Goal: Information Seeking & Learning: Learn about a topic

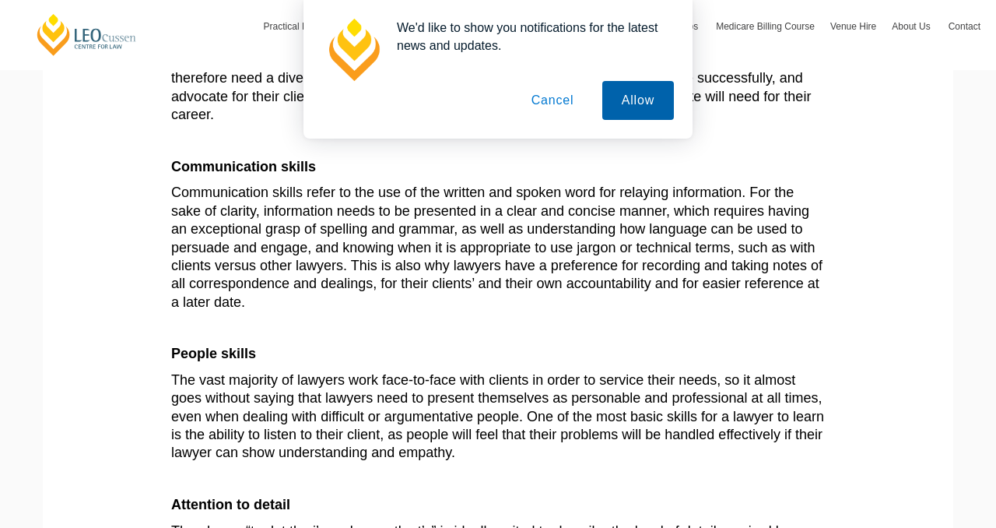
click at [663, 95] on button "Allow" at bounding box center [638, 100] width 72 height 39
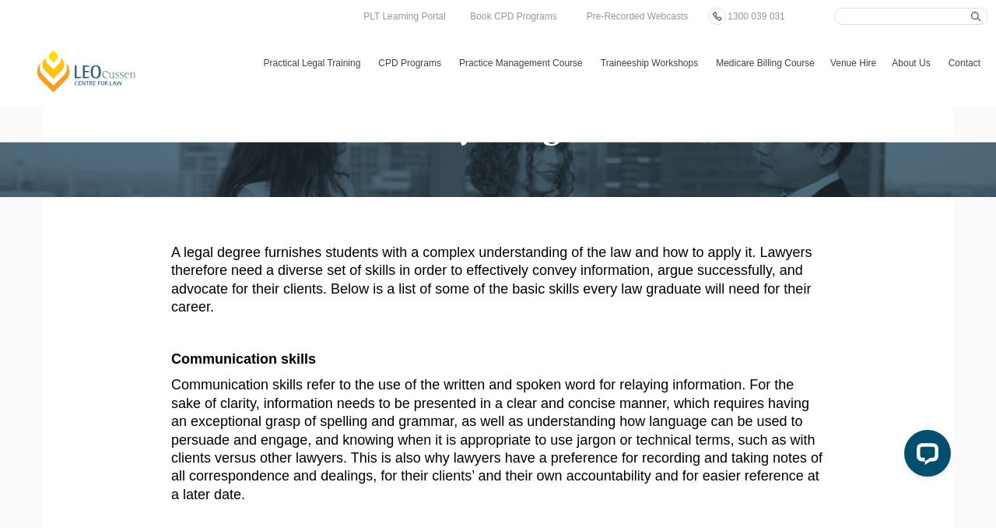
scroll to position [40, 0]
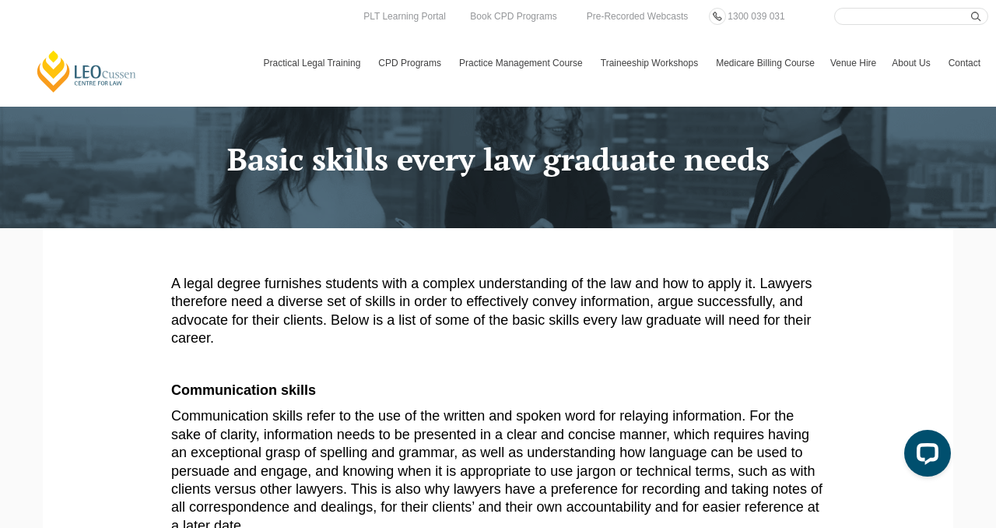
click at [370, 414] on span "Communication skills refer to the use of the written and spoken word for relayi…" at bounding box center [496, 470] width 651 height 125
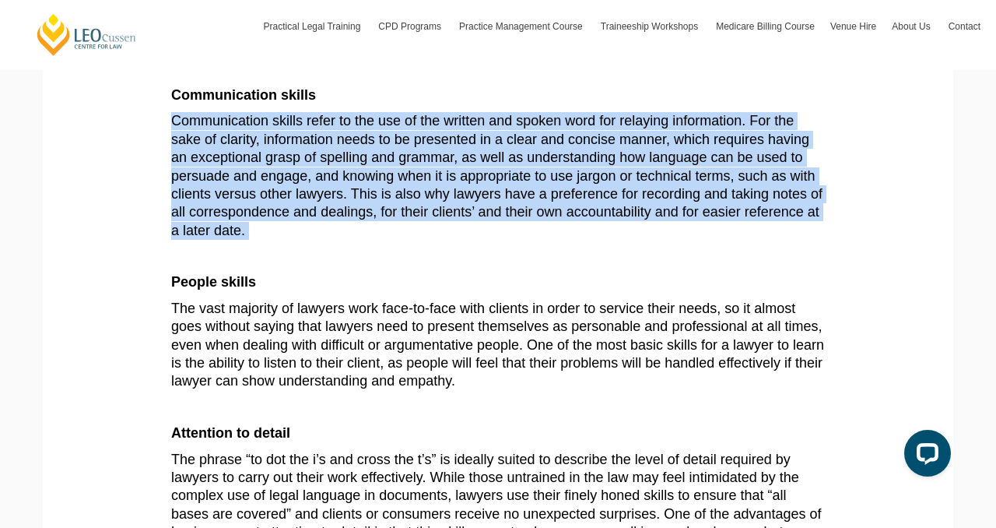
scroll to position [350, 0]
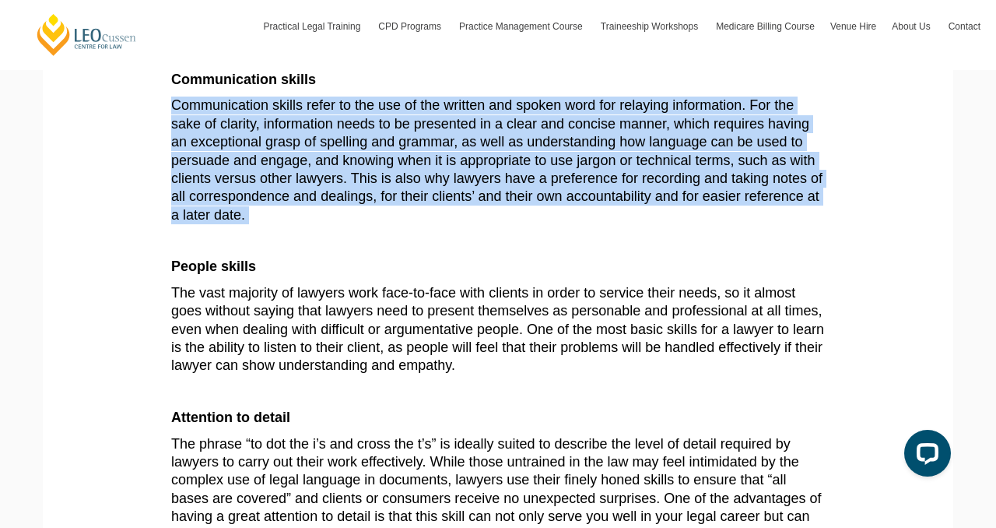
click at [372, 383] on p at bounding box center [498, 392] width 654 height 18
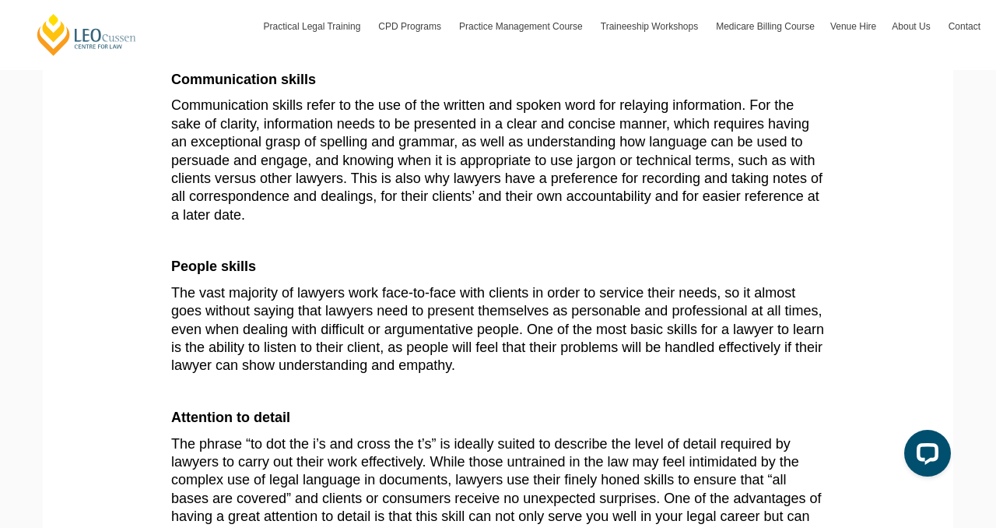
click at [372, 383] on p at bounding box center [498, 392] width 654 height 18
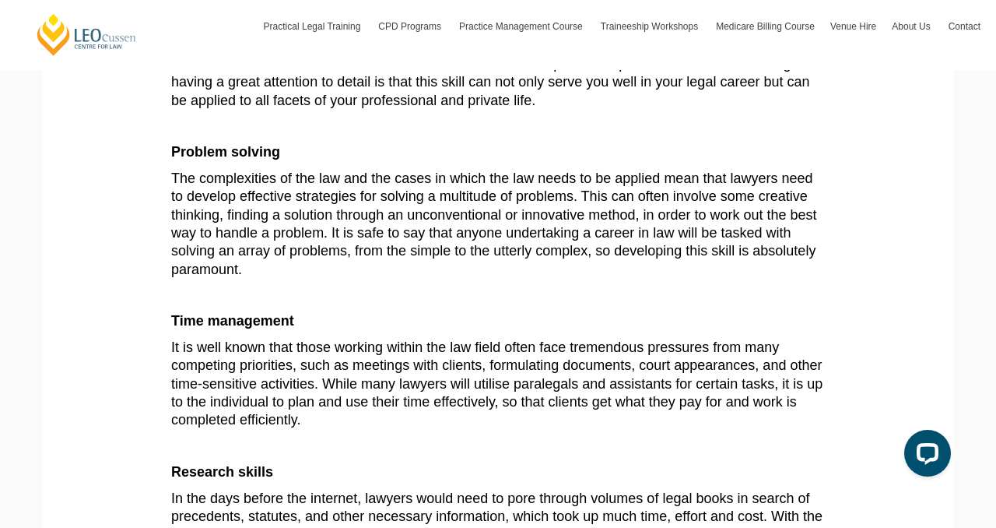
scroll to position [807, 0]
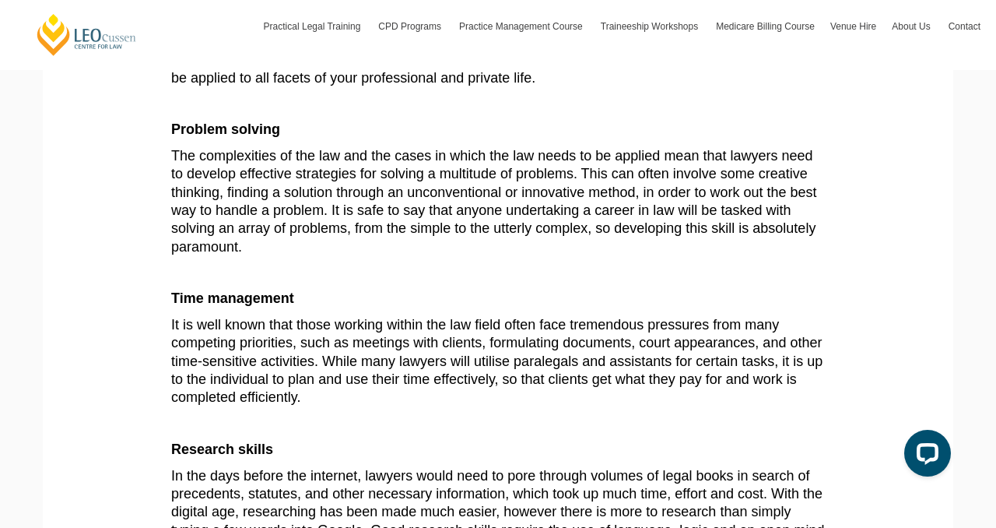
click at [370, 317] on span "It is well known that those working within the law field often face tremendous …" at bounding box center [496, 361] width 651 height 89
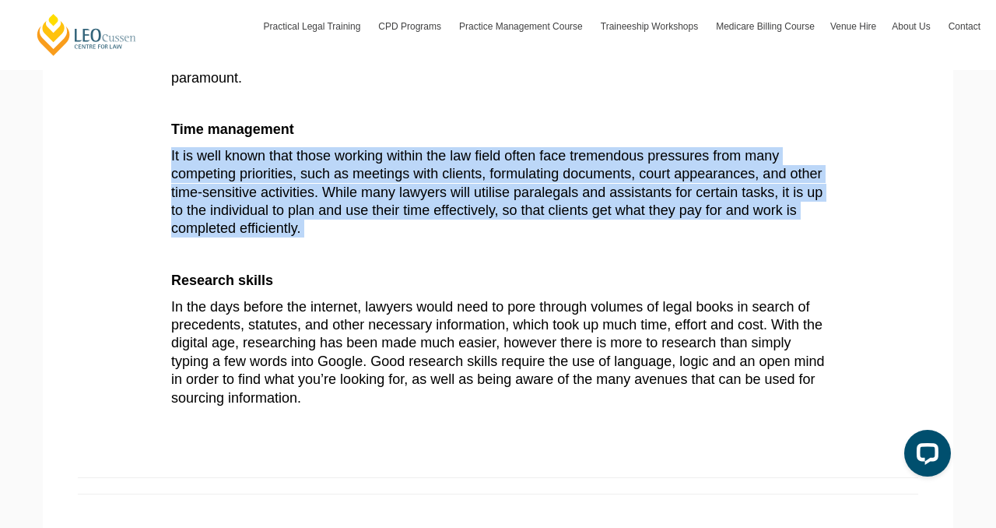
scroll to position [1002, 0]
